Goal: Answer question/provide support

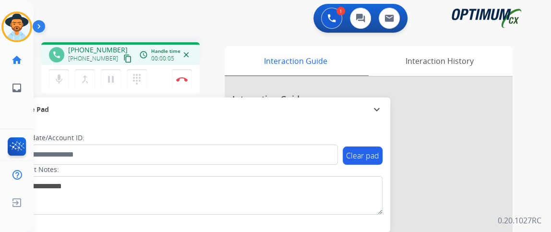
click at [123, 60] on mat-icon "content_copy" at bounding box center [127, 58] width 9 height 9
click at [183, 80] on img at bounding box center [182, 79] width 12 height 5
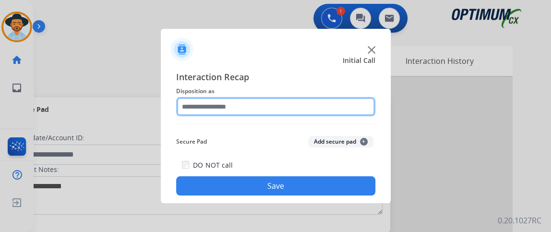
click at [299, 110] on input "text" at bounding box center [275, 106] width 199 height 19
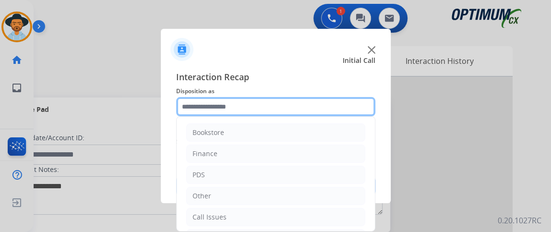
scroll to position [63, 0]
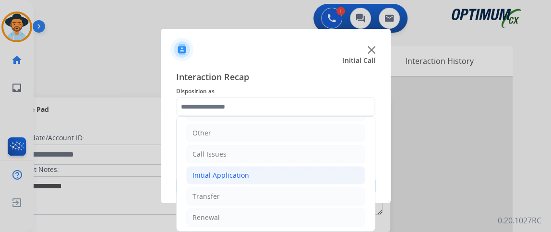
click at [296, 178] on li "Initial Application" at bounding box center [275, 175] width 179 height 18
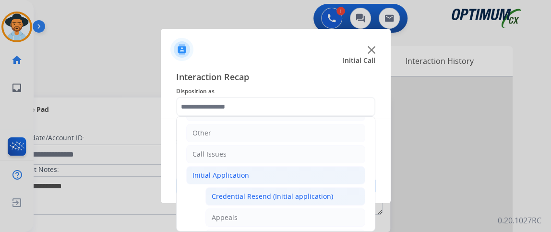
click at [296, 191] on div "Credential Resend (Initial application)" at bounding box center [272, 196] width 121 height 10
type input "**********"
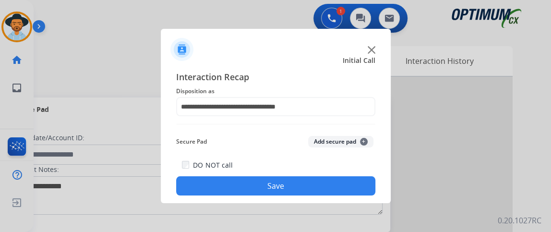
click at [296, 190] on button "Save" at bounding box center [275, 185] width 199 height 19
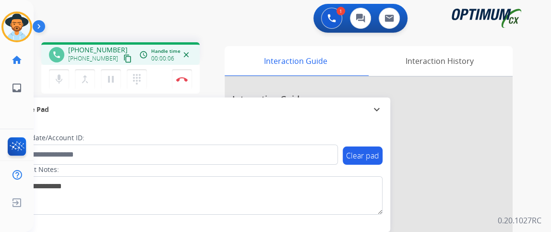
click at [123, 60] on mat-icon "content_copy" at bounding box center [127, 58] width 9 height 9
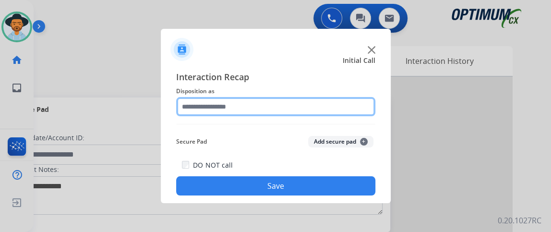
click at [238, 110] on input "text" at bounding box center [275, 106] width 199 height 19
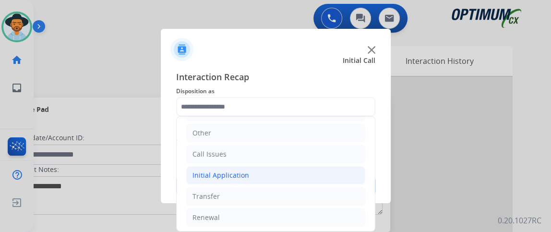
click at [323, 172] on li "Initial Application" at bounding box center [275, 175] width 179 height 18
click at [377, 134] on div "Interaction Recap Disposition as Bookstore Finance PDS Other Call Issues Initia…" at bounding box center [276, 132] width 230 height 141
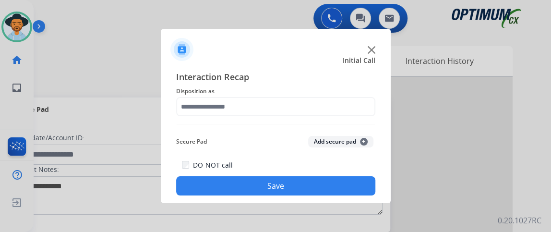
drag, startPoint x: 371, startPoint y: 135, endPoint x: 367, endPoint y: 162, distance: 27.2
click at [342, 93] on span "Disposition as" at bounding box center [275, 91] width 199 height 12
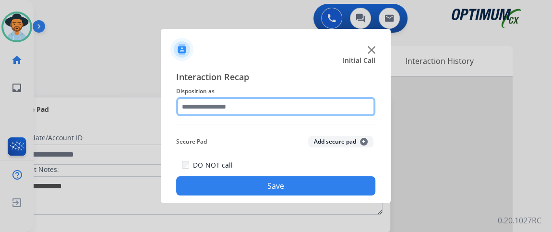
click at [343, 105] on input "text" at bounding box center [275, 106] width 199 height 19
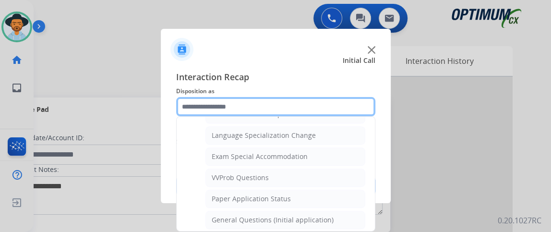
scroll to position [475, 0]
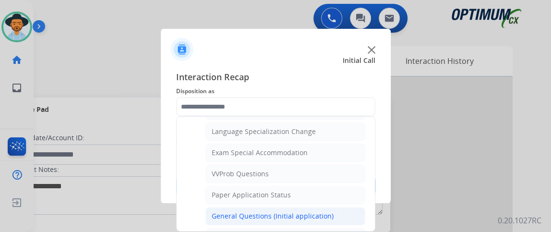
click at [348, 209] on li "General Questions (Initial application)" at bounding box center [285, 216] width 160 height 18
type input "**********"
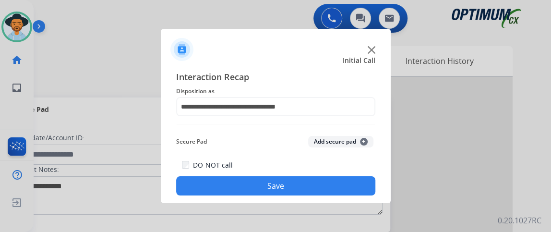
click at [333, 190] on button "Save" at bounding box center [275, 185] width 199 height 19
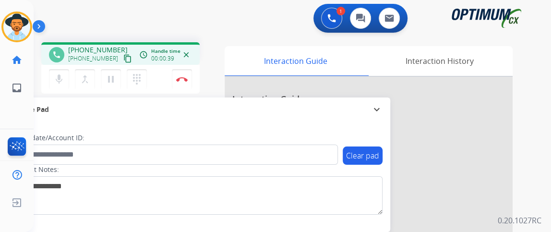
click at [123, 61] on mat-icon "content_copy" at bounding box center [127, 58] width 9 height 9
click at [59, 81] on mat-icon "mic" at bounding box center [59, 79] width 12 height 12
click at [59, 81] on mat-icon "mic_off" at bounding box center [59, 79] width 12 height 12
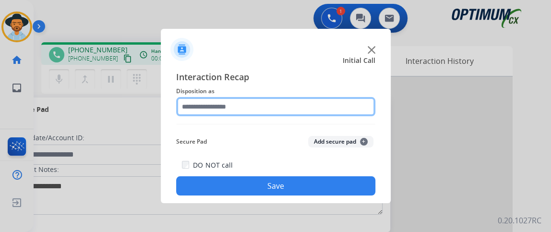
click at [249, 107] on input "text" at bounding box center [275, 106] width 199 height 19
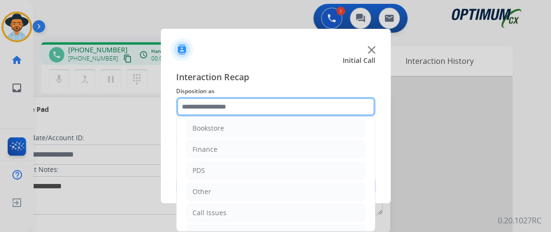
scroll to position [63, 0]
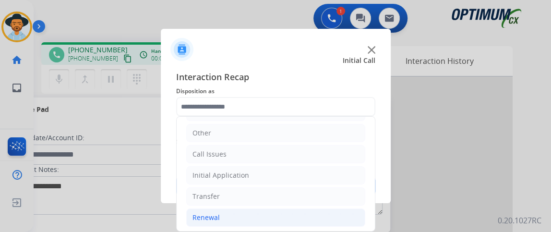
click at [284, 218] on li "Renewal" at bounding box center [275, 217] width 179 height 18
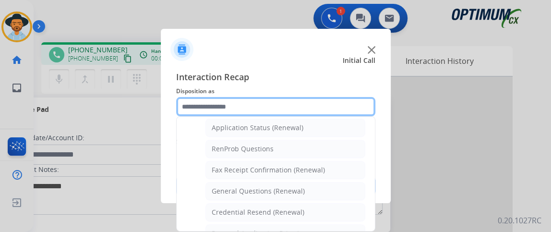
scroll to position [230, 0]
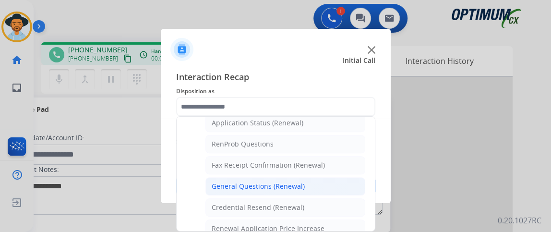
click at [345, 189] on li "General Questions (Renewal)" at bounding box center [285, 186] width 160 height 18
type input "**********"
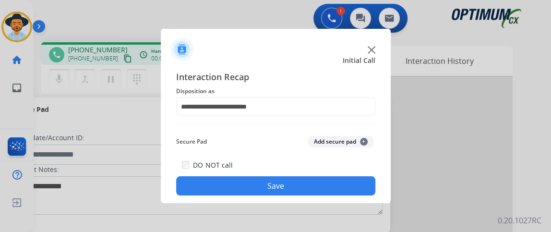
click at [345, 189] on button "Save" at bounding box center [275, 185] width 199 height 19
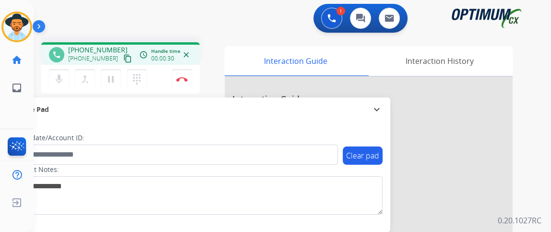
click at [122, 60] on button "content_copy" at bounding box center [128, 59] width 12 height 12
click at [59, 83] on mat-icon "mic" at bounding box center [59, 79] width 12 height 12
click at [59, 83] on mat-icon "mic_off" at bounding box center [59, 79] width 12 height 12
click at [59, 76] on mat-icon "mic" at bounding box center [59, 79] width 12 height 12
click at [64, 75] on mat-icon "mic_off" at bounding box center [59, 79] width 12 height 12
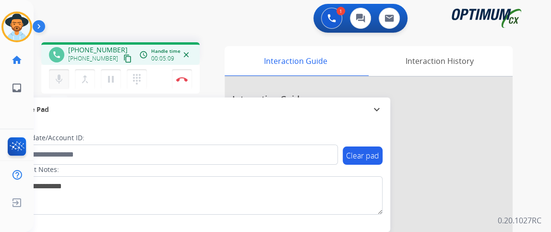
click at [54, 77] on mat-icon "mic" at bounding box center [59, 79] width 12 height 12
click at [54, 77] on mat-icon "mic_off" at bounding box center [59, 79] width 12 height 12
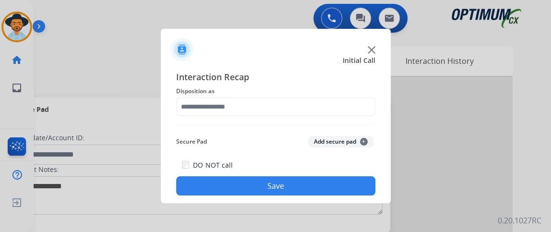
click at [258, 95] on span "Disposition as" at bounding box center [275, 91] width 199 height 12
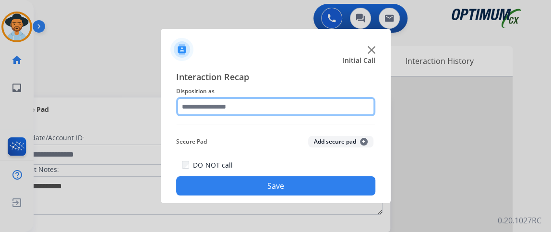
click at [310, 111] on input "text" at bounding box center [275, 106] width 199 height 19
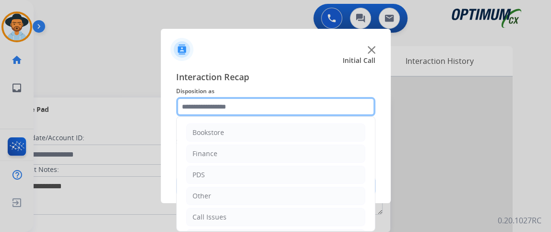
scroll to position [63, 0]
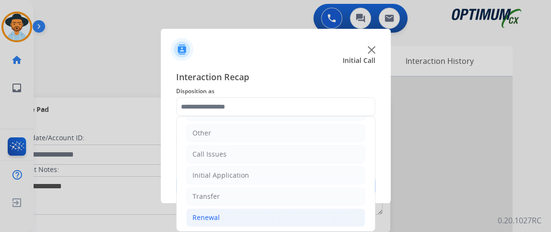
click at [295, 218] on li "Renewal" at bounding box center [275, 217] width 179 height 18
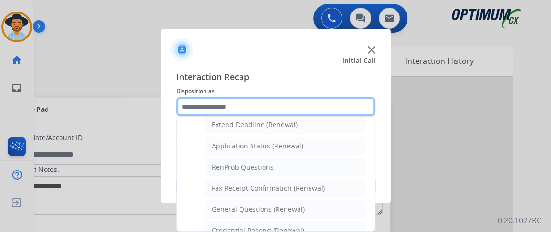
scroll to position [210, 0]
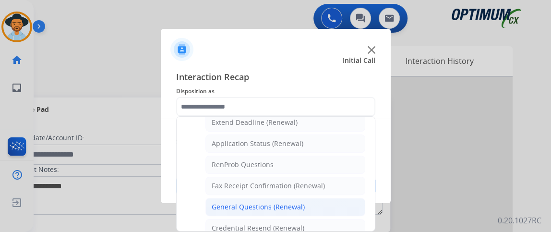
click at [337, 201] on li "General Questions (Renewal)" at bounding box center [285, 207] width 160 height 18
type input "**********"
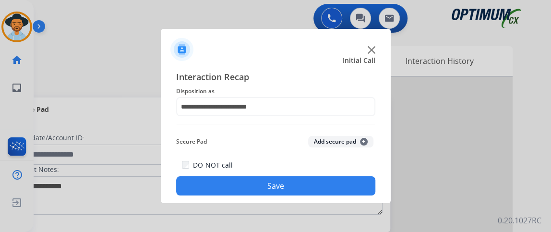
click at [330, 187] on button "Save" at bounding box center [275, 185] width 199 height 19
